Goal: Transaction & Acquisition: Book appointment/travel/reservation

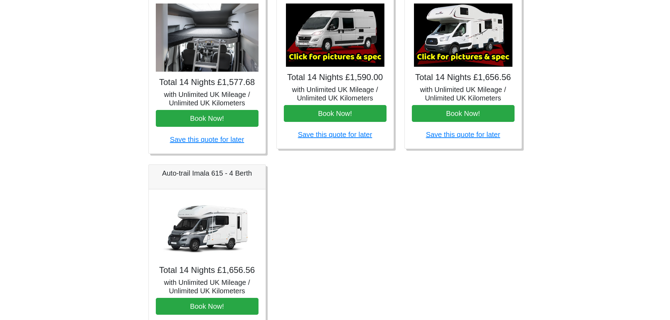
scroll to position [352, 0]
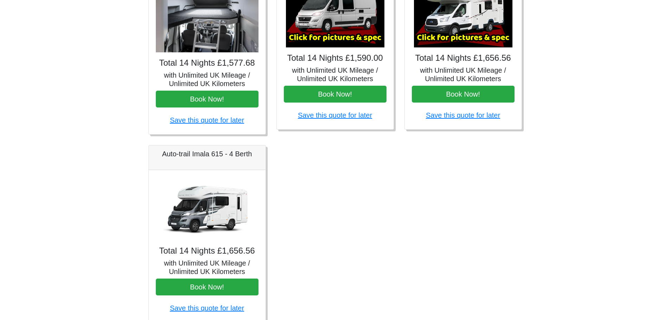
click at [210, 200] on img at bounding box center [207, 208] width 98 height 63
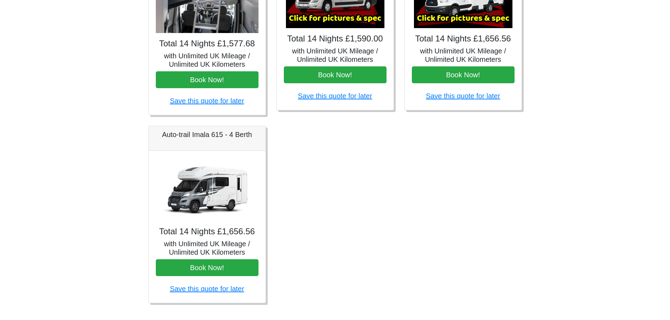
scroll to position [382, 0]
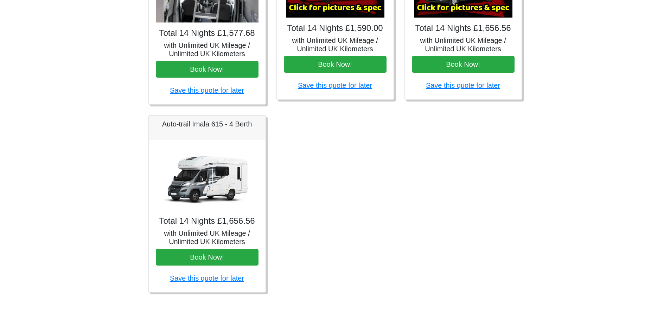
click at [210, 223] on h4 "Total 14 Nights £1,656.56" at bounding box center [207, 221] width 103 height 10
click at [210, 190] on img at bounding box center [207, 178] width 98 height 63
click at [211, 168] on img at bounding box center [207, 178] width 98 height 63
click at [211, 123] on h5 "Auto-trail Imala 615 - 4 Berth" at bounding box center [207, 124] width 103 height 8
click at [208, 279] on link "Save this quote for later" at bounding box center [207, 279] width 74 height 8
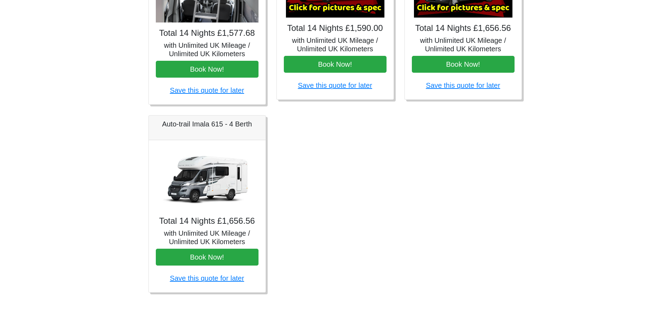
click at [193, 127] on h5 "Auto-trail Imala 615 - 4 Berth" at bounding box center [207, 124] width 103 height 8
click at [235, 179] on img at bounding box center [207, 178] width 98 height 63
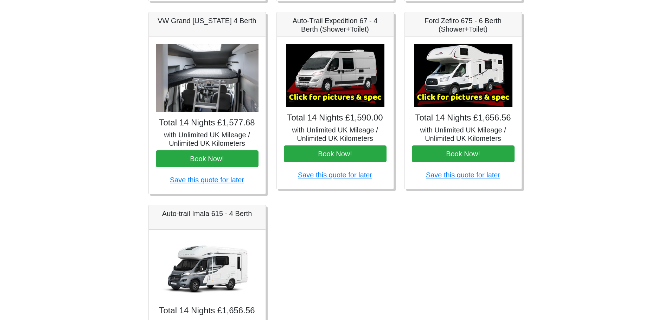
scroll to position [317, 0]
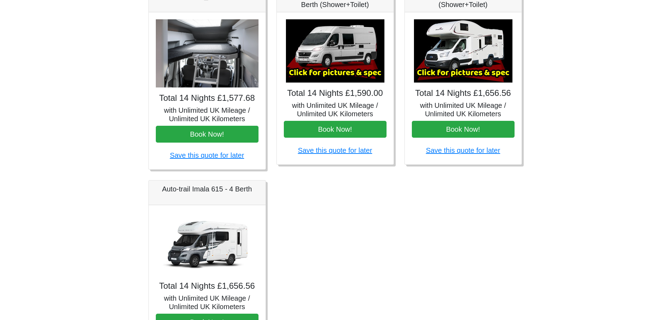
click at [209, 267] on img at bounding box center [207, 243] width 98 height 63
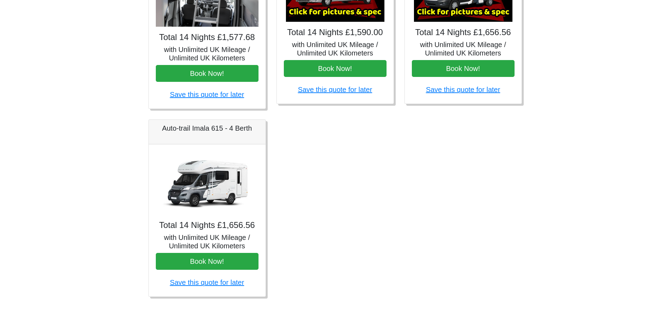
scroll to position [382, 0]
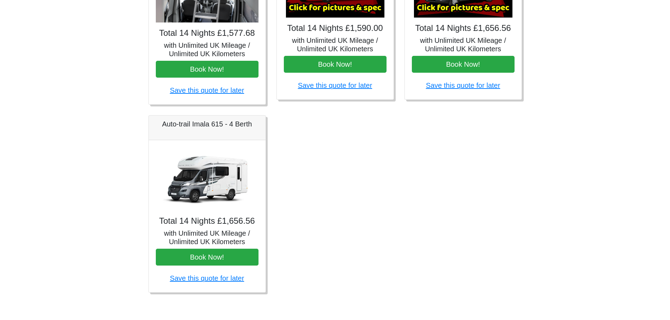
click at [196, 215] on div "Total 14 Nights £1,656.56 with Unlimited UK Mileage / Unlimited UK Kilometers B…" at bounding box center [207, 216] width 117 height 152
click at [214, 181] on img at bounding box center [207, 178] width 98 height 63
click at [221, 147] on img at bounding box center [207, 178] width 98 height 63
click at [219, 130] on div "Auto-trail Imala 615 - 4 Berth" at bounding box center [207, 128] width 117 height 25
click at [220, 127] on h5 "Auto-trail Imala 615 - 4 Berth" at bounding box center [207, 124] width 103 height 8
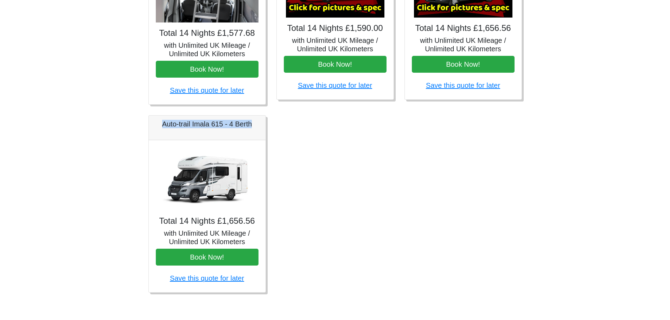
drag, startPoint x: 161, startPoint y: 123, endPoint x: 266, endPoint y: 124, distance: 104.8
click at [266, 124] on div "Auto-trail Imala 615 - 4 Berth Total 14 Nights £1,656.56 with Unlimited UK Mile…" at bounding box center [207, 204] width 128 height 178
copy h5 "Auto-trail Imala 615 - 4 Berth"
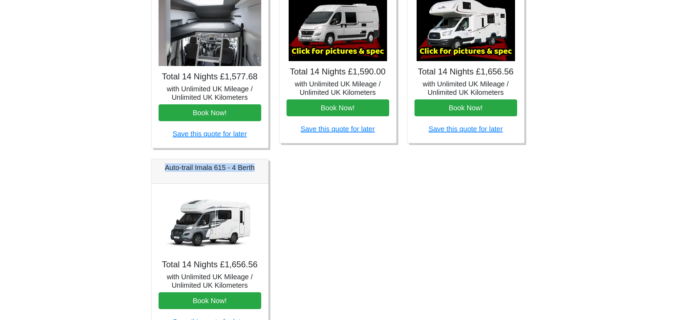
scroll to position [171, 0]
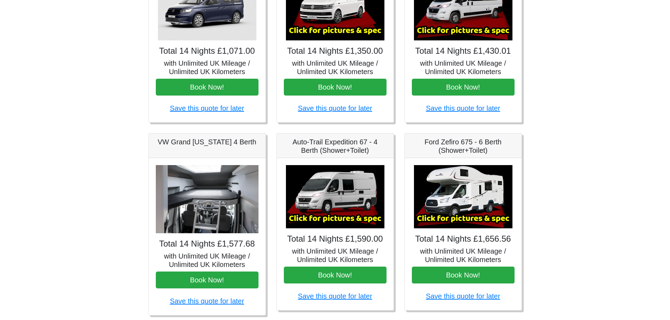
click at [336, 206] on img at bounding box center [335, 196] width 98 height 63
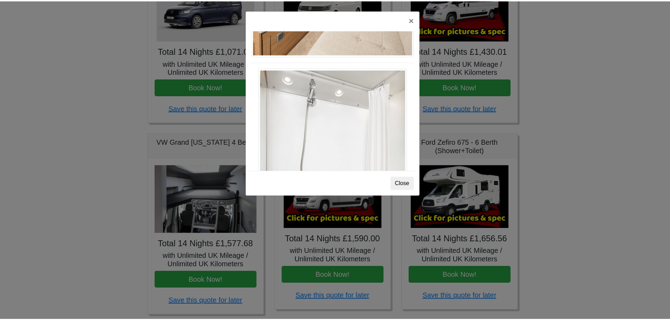
scroll to position [844, 0]
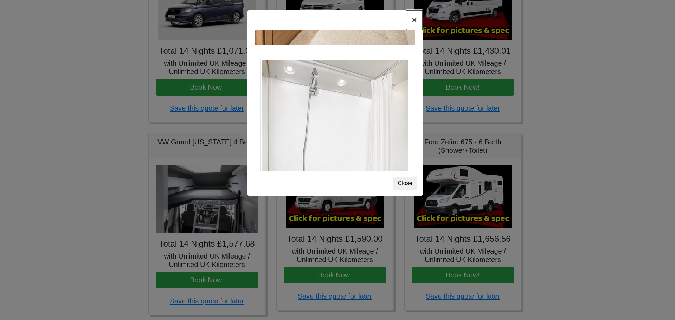
click at [414, 20] on button "×" at bounding box center [414, 20] width 16 height 20
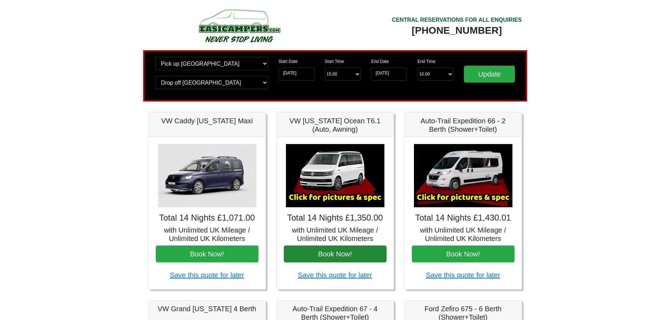
scroll to position [0, 0]
